Goal: Task Accomplishment & Management: Manage account settings

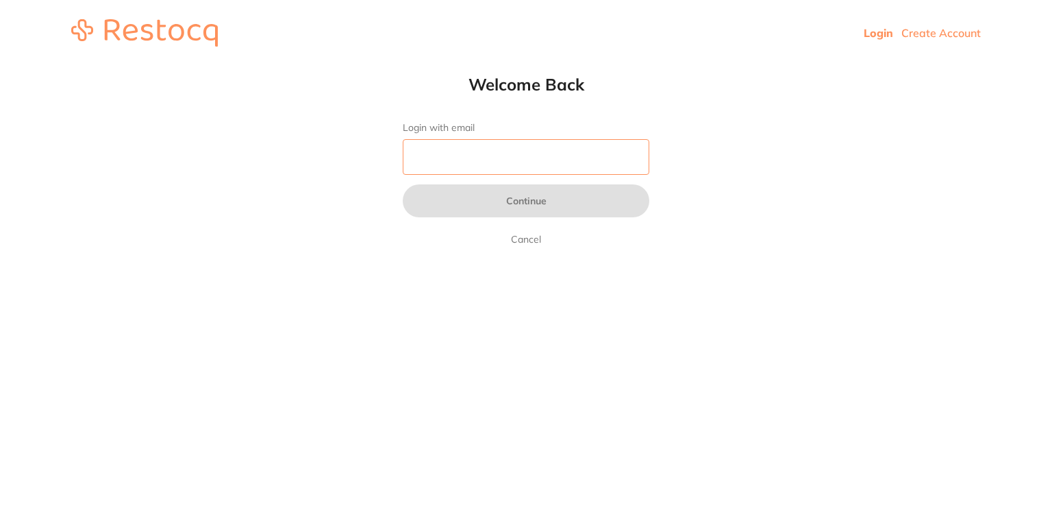
click at [469, 146] on input "Login with email" at bounding box center [526, 157] width 247 height 36
type input "[EMAIL_ADDRESS][DOMAIN_NAME]"
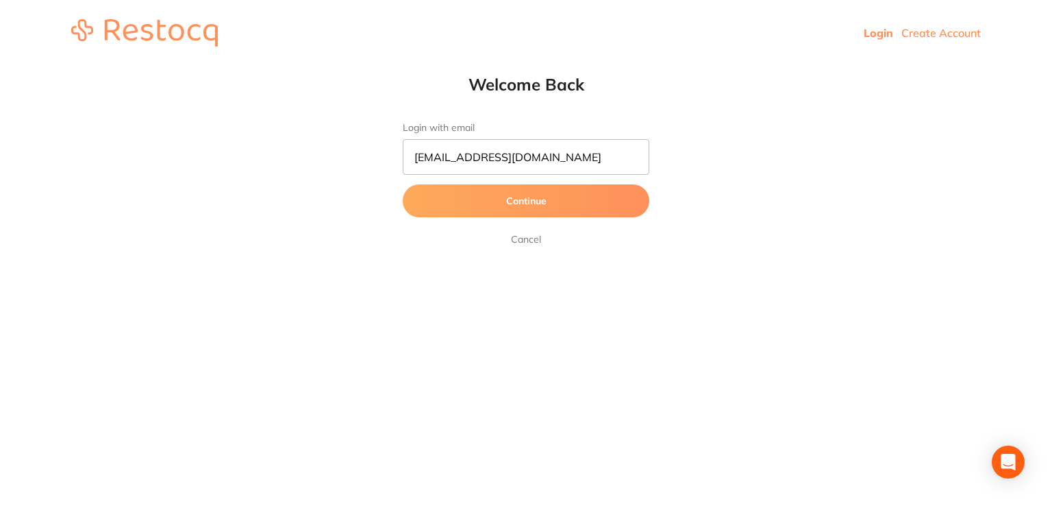
click at [549, 206] on button "Continue" at bounding box center [526, 200] width 247 height 33
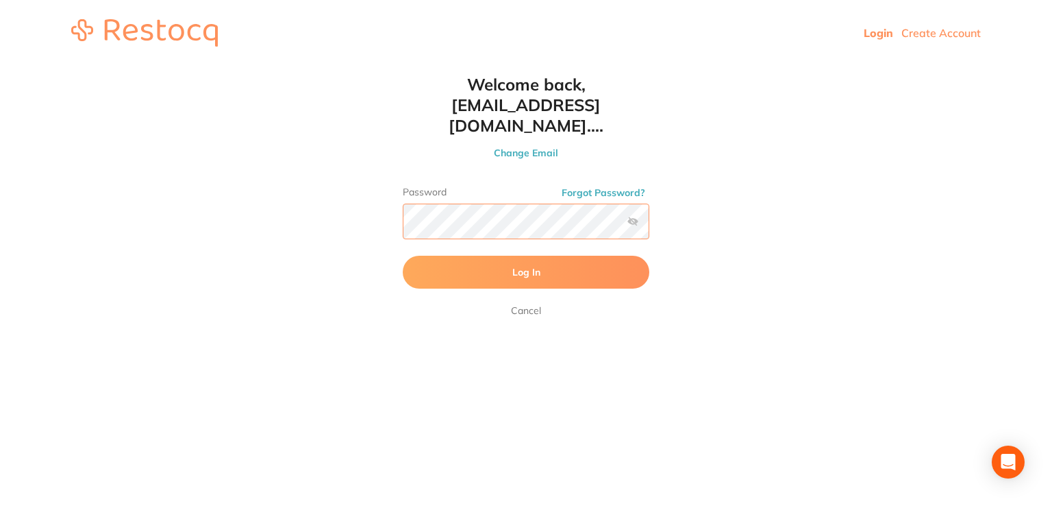
click at [403, 256] on button "Log In" at bounding box center [526, 272] width 247 height 33
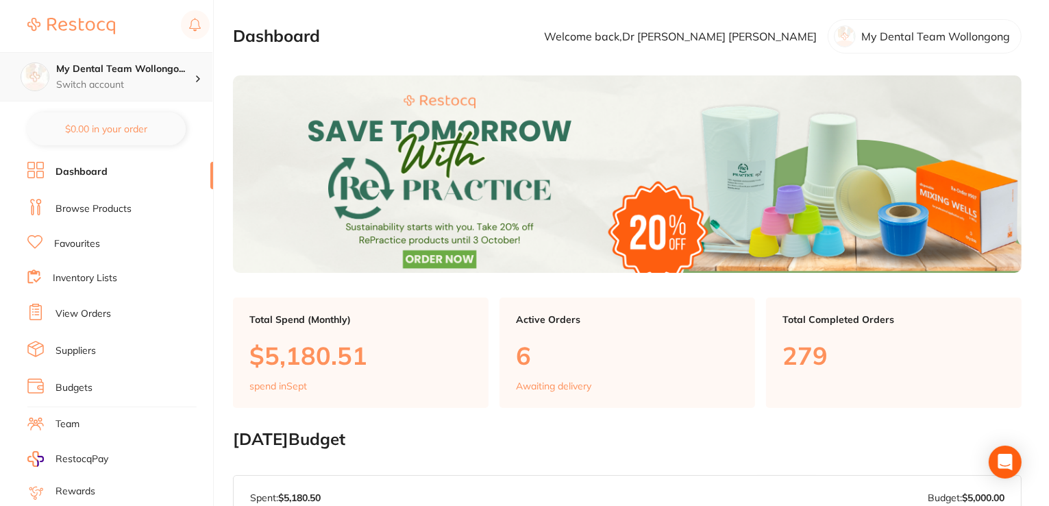
click at [121, 71] on h4 "My Dental Team Wollongo..." at bounding box center [125, 69] width 138 height 14
click at [145, 69] on h4 "My Dental Team Wollongo..." at bounding box center [125, 69] width 138 height 14
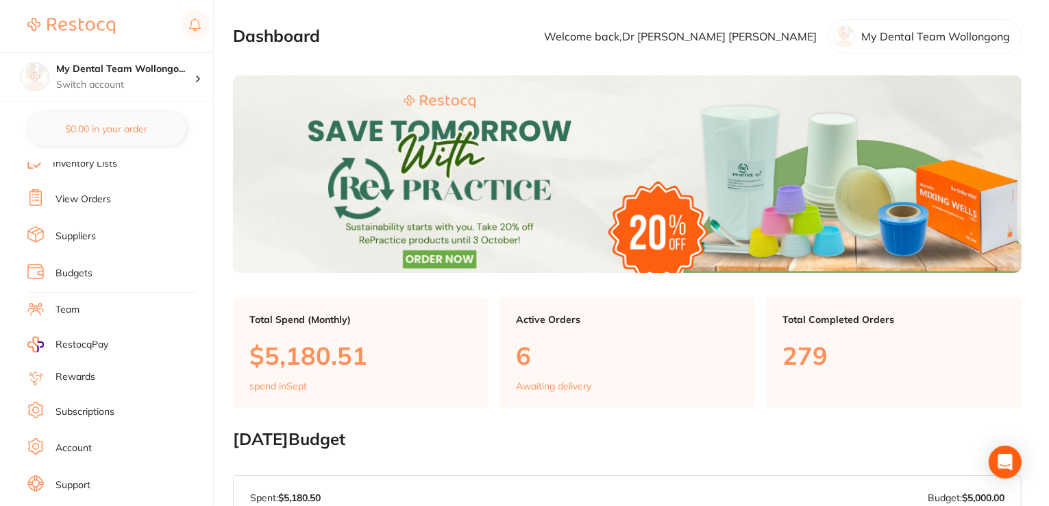
scroll to position [132, 0]
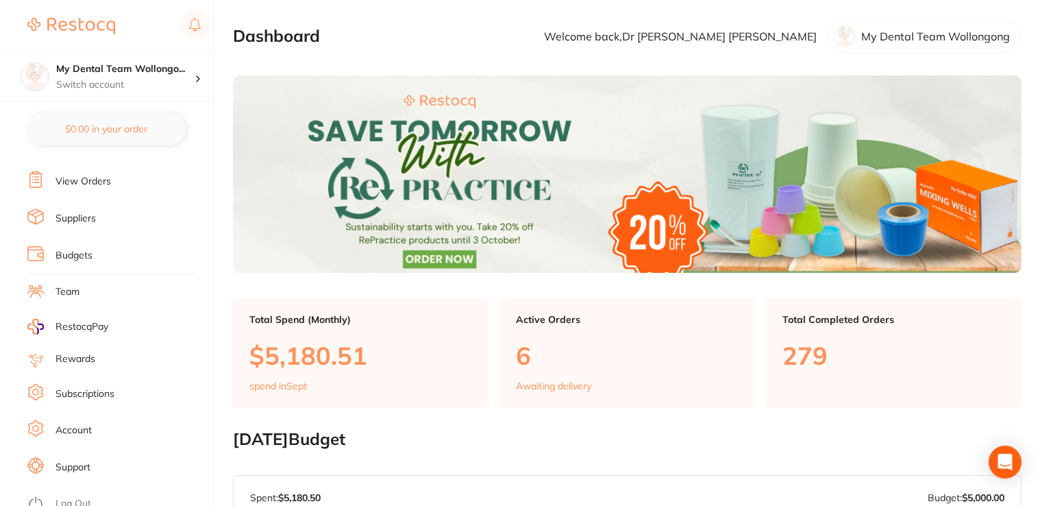
click at [79, 497] on link "Log Out" at bounding box center [73, 504] width 36 height 14
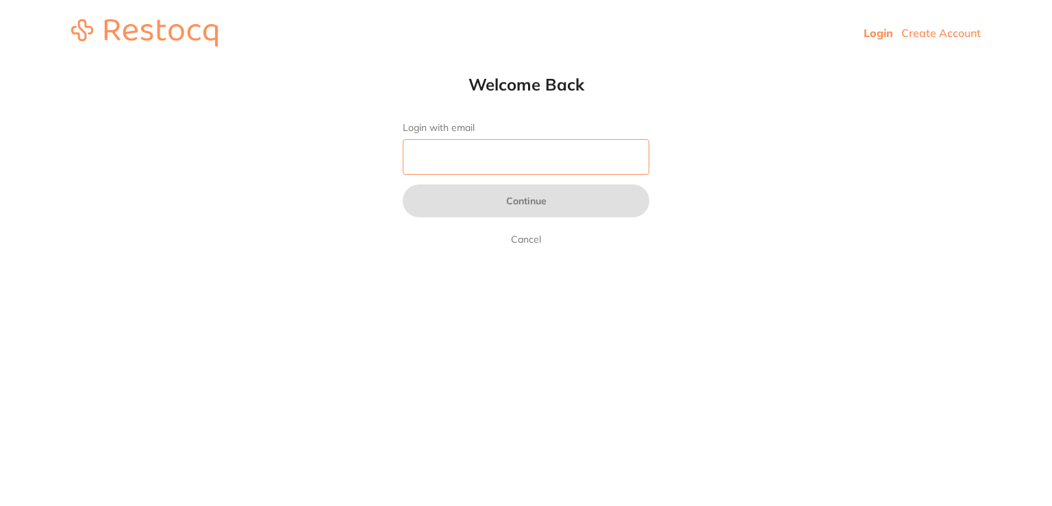
click at [484, 159] on input "Login with email" at bounding box center [526, 157] width 247 height 36
type input "[EMAIL_ADDRESS][DOMAIN_NAME]"
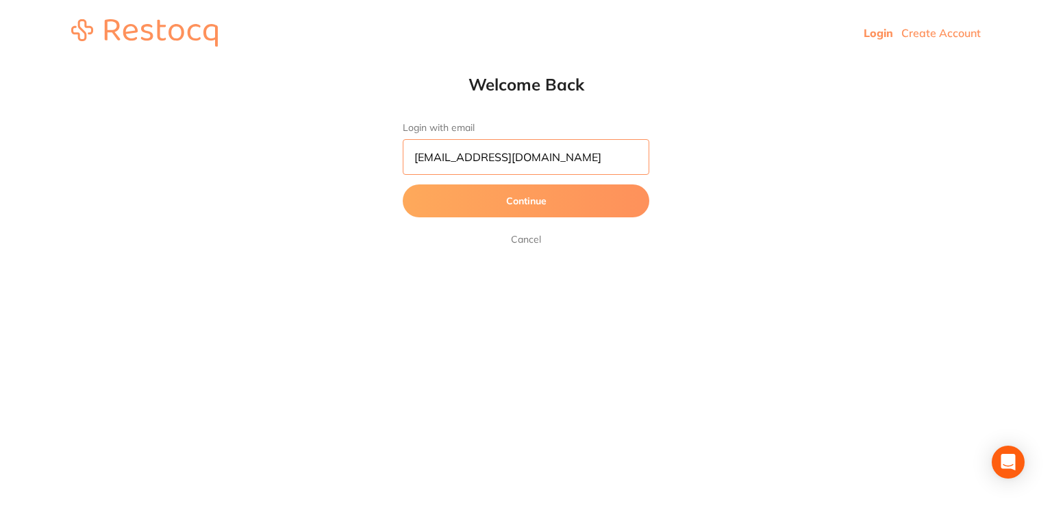
drag, startPoint x: 619, startPoint y: 150, endPoint x: 334, endPoint y: 164, distance: 285.3
click at [334, 66] on html "Login Create Account Welcome Back Login with email [EMAIL_ADDRESS][DOMAIN_NAME]…" at bounding box center [526, 33] width 1052 height 66
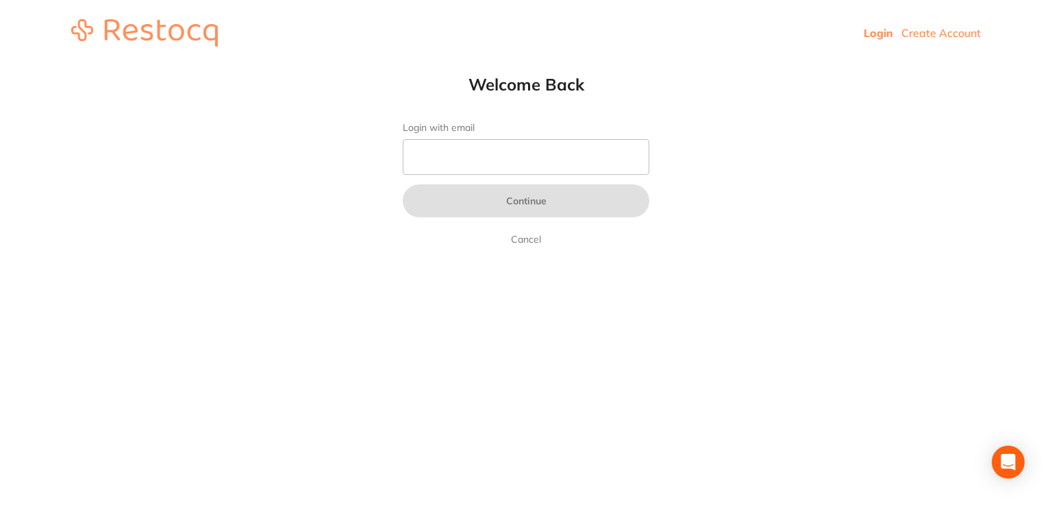
click at [495, 138] on form "Login with email Continue Cancel" at bounding box center [526, 184] width 247 height 125
click at [530, 156] on input "Login with email" at bounding box center [526, 157] width 247 height 36
click at [605, 162] on input "Login with email" at bounding box center [526, 157] width 247 height 36
click at [749, 66] on html "Login Create Account Welcome Back Login with email Continue Cancel Welcome back…" at bounding box center [526, 33] width 1052 height 66
